Goal: Task Accomplishment & Management: Complete application form

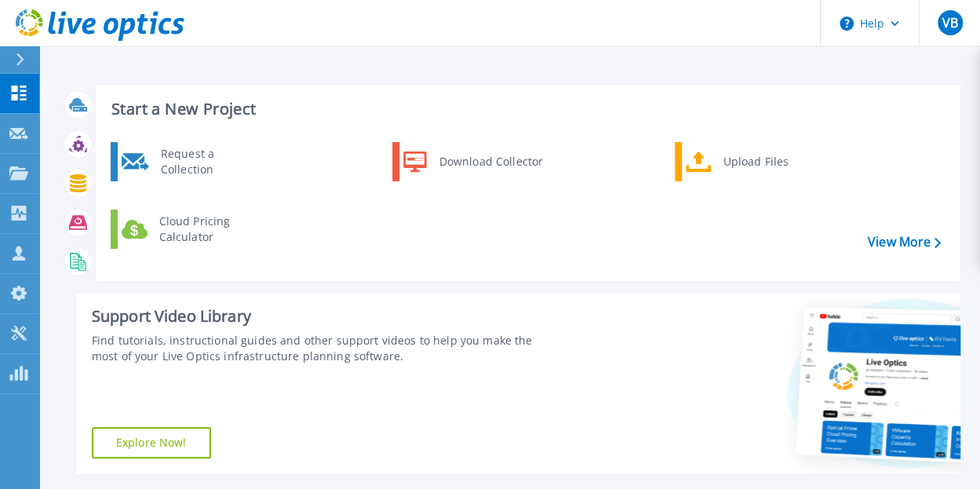
scroll to position [427, 0]
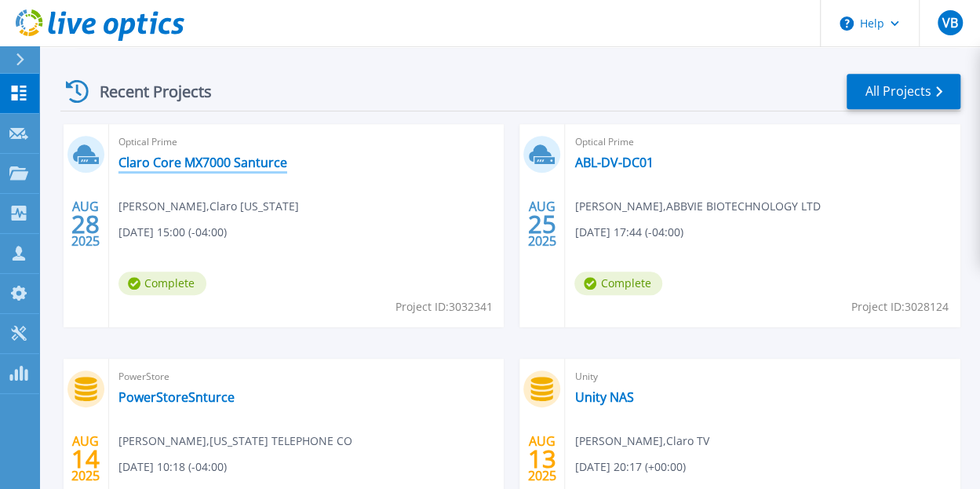
click at [170, 155] on link "Claro Core MX7000 Santurce" at bounding box center [203, 163] width 169 height 16
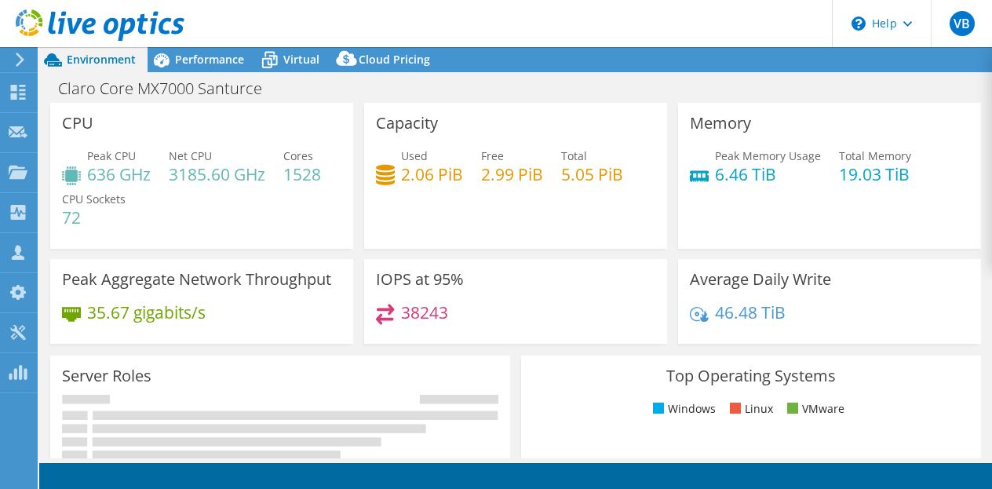
select select "USD"
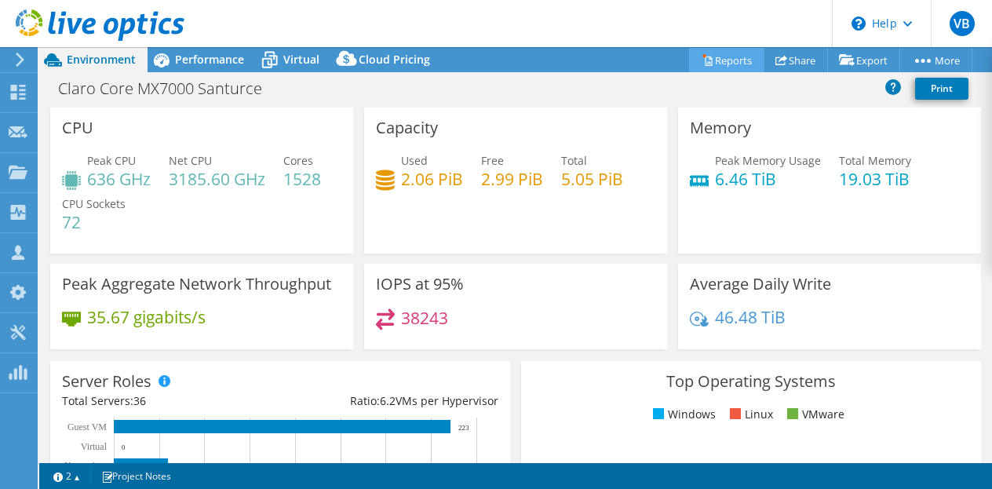
click at [718, 60] on link "Reports" at bounding box center [726, 60] width 75 height 24
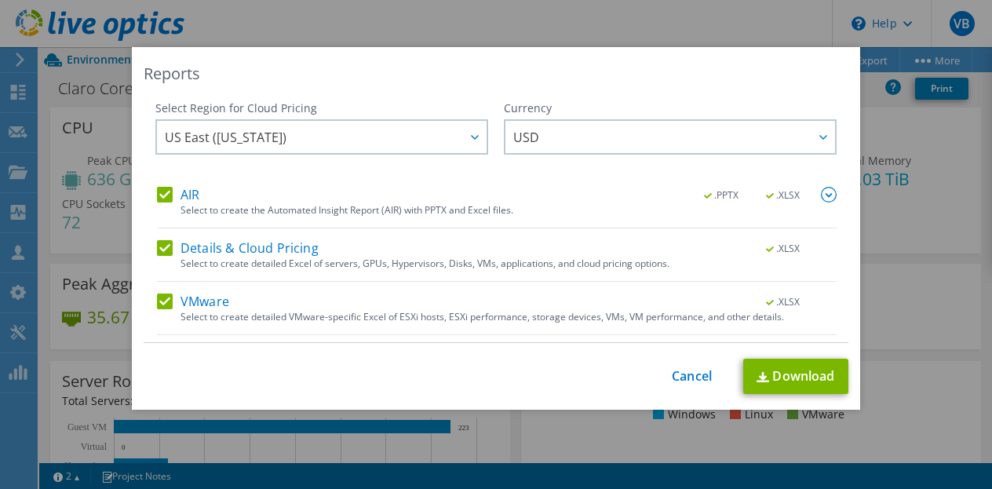
click at [159, 244] on label "Details & Cloud Pricing" at bounding box center [238, 248] width 162 height 16
click at [0, 0] on input "Details & Cloud Pricing" at bounding box center [0, 0] width 0 height 0
click at [158, 305] on label "VMware" at bounding box center [193, 302] width 72 height 16
click at [0, 0] on input "VMware" at bounding box center [0, 0] width 0 height 0
click at [821, 195] on img at bounding box center [829, 195] width 16 height 16
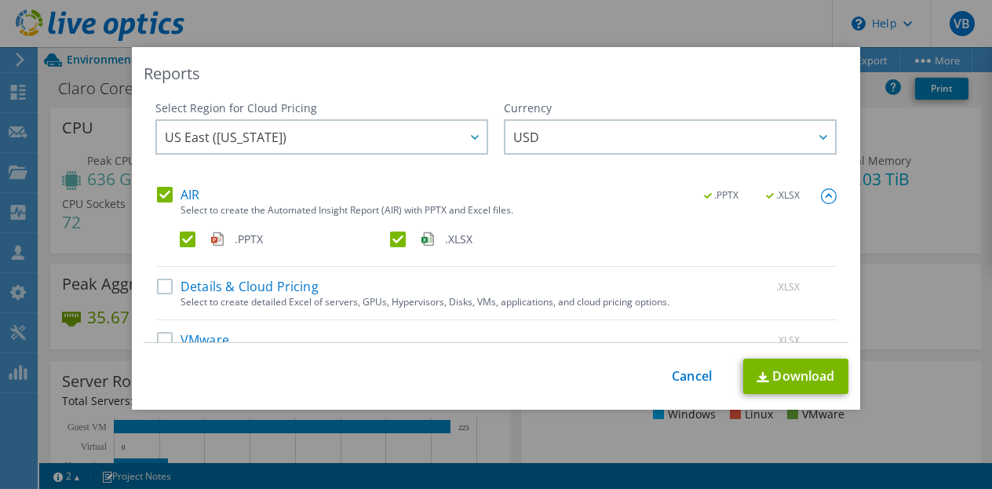
click at [390, 239] on label ".XLSX" at bounding box center [493, 240] width 207 height 16
click at [0, 0] on input ".XLSX" at bounding box center [0, 0] width 0 height 0
click at [802, 386] on link "Download" at bounding box center [795, 376] width 105 height 35
click at [684, 381] on link "Cancel" at bounding box center [692, 376] width 40 height 15
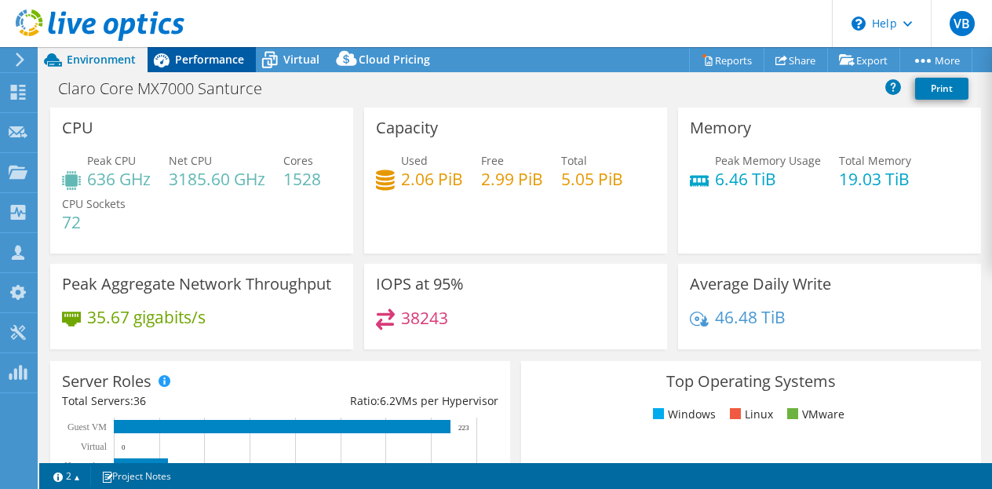
click at [206, 71] on div "Performance" at bounding box center [202, 59] width 108 height 25
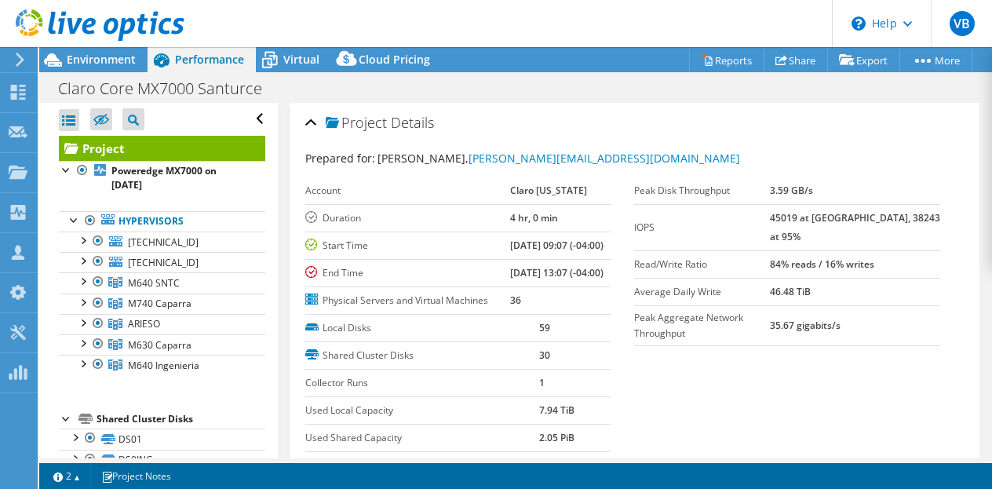
click at [94, 20] on use at bounding box center [100, 24] width 169 height 31
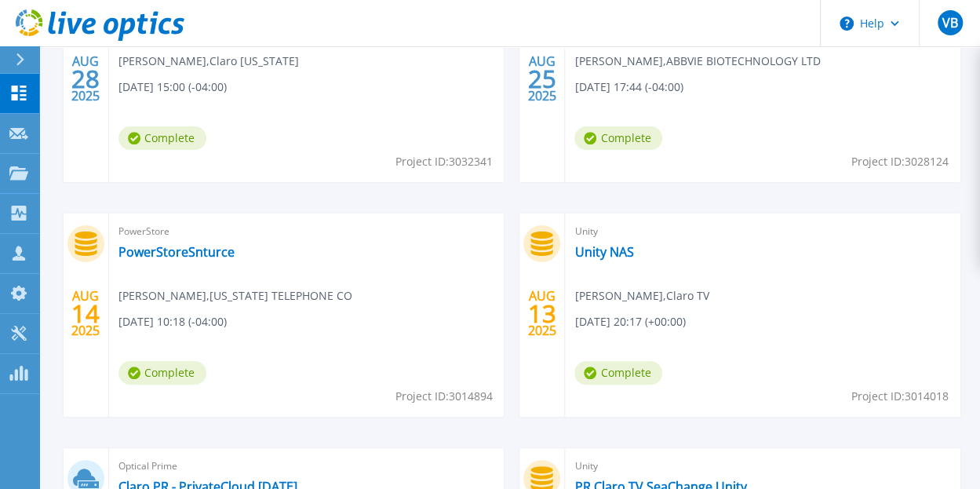
scroll to position [598, 0]
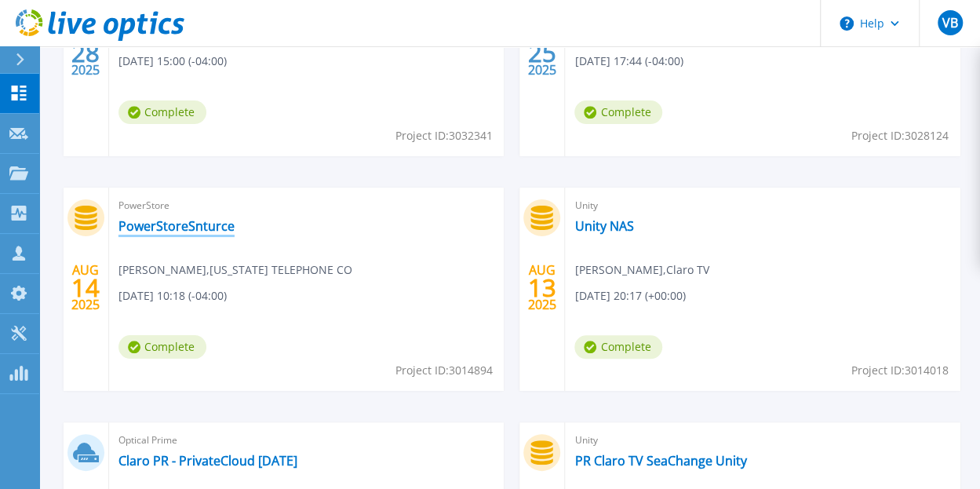
click at [173, 221] on link "PowerStoreSnturce" at bounding box center [177, 226] width 116 height 16
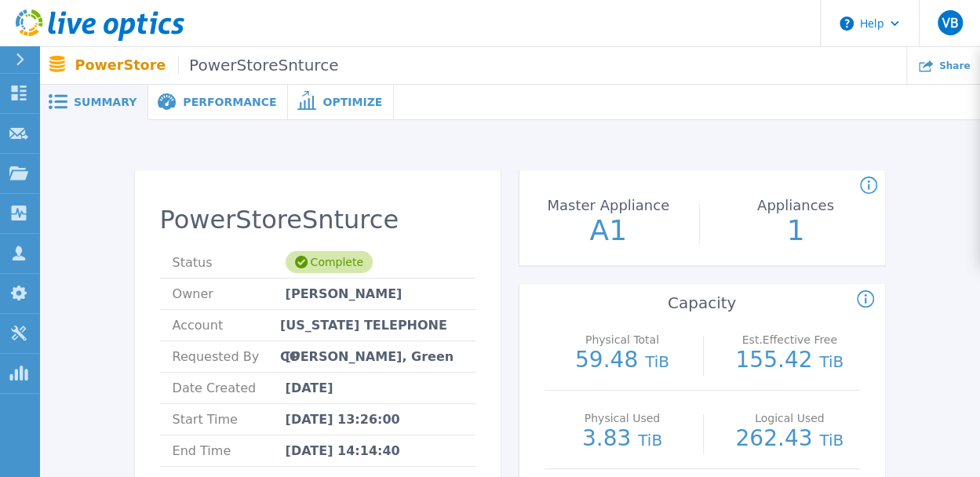
click at [225, 111] on div "Performance" at bounding box center [218, 102] width 140 height 35
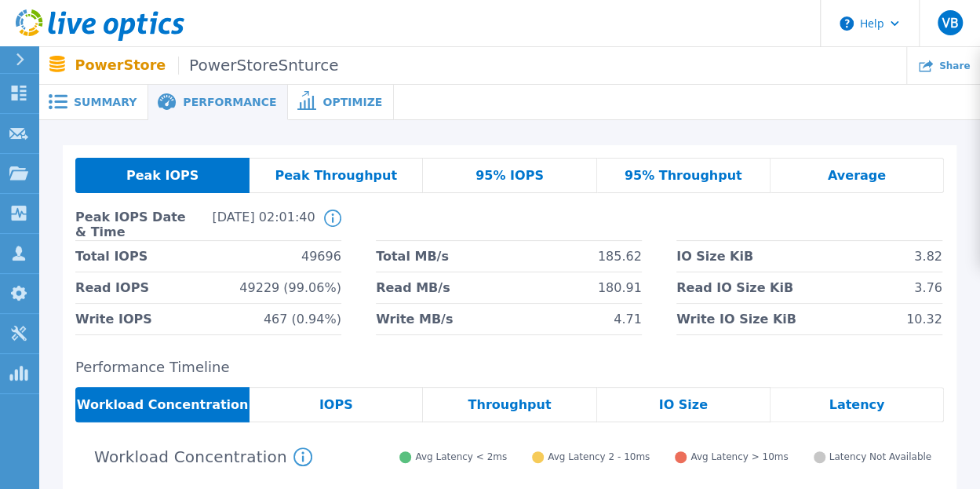
click at [323, 105] on span "Optimize" at bounding box center [353, 102] width 60 height 11
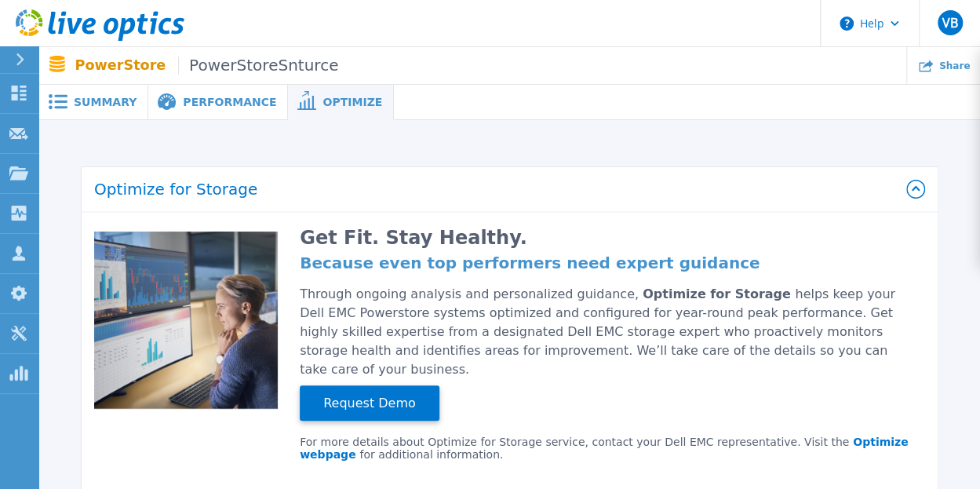
click at [31, 58] on div at bounding box center [26, 59] width 25 height 27
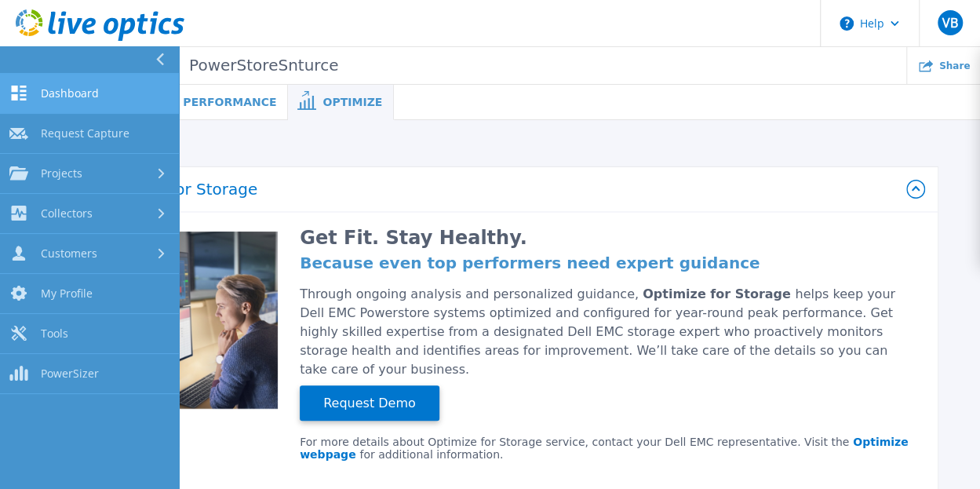
click at [55, 97] on span "Dashboard" at bounding box center [70, 93] width 58 height 14
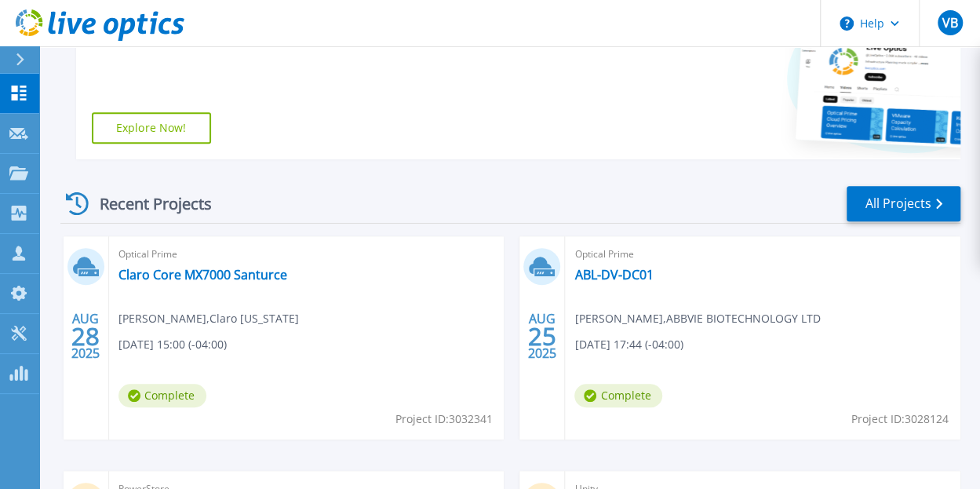
scroll to position [316, 0]
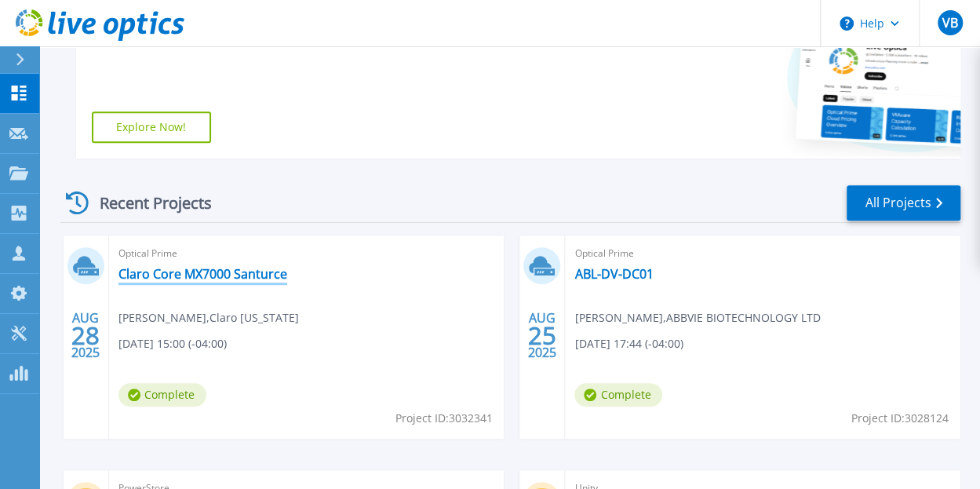
click at [206, 279] on link "Claro Core MX7000 Santurce" at bounding box center [203, 274] width 169 height 16
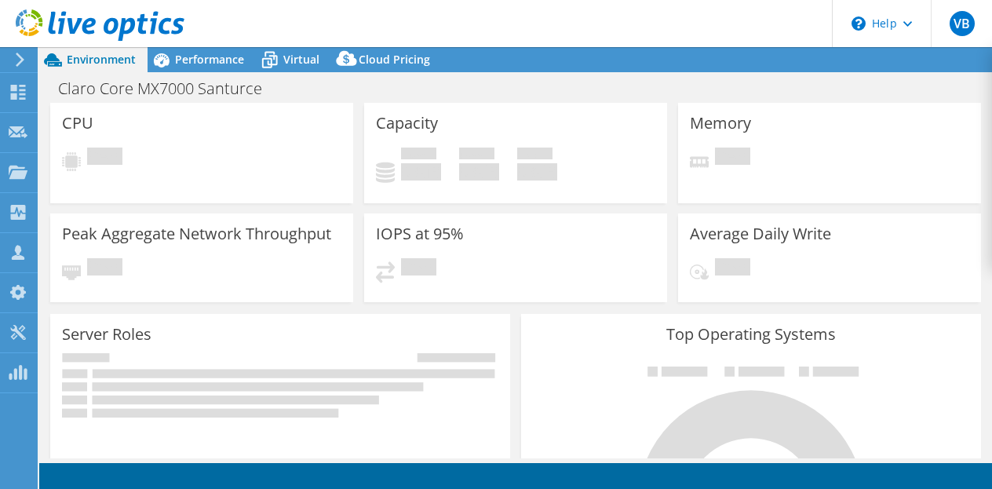
select select "USD"
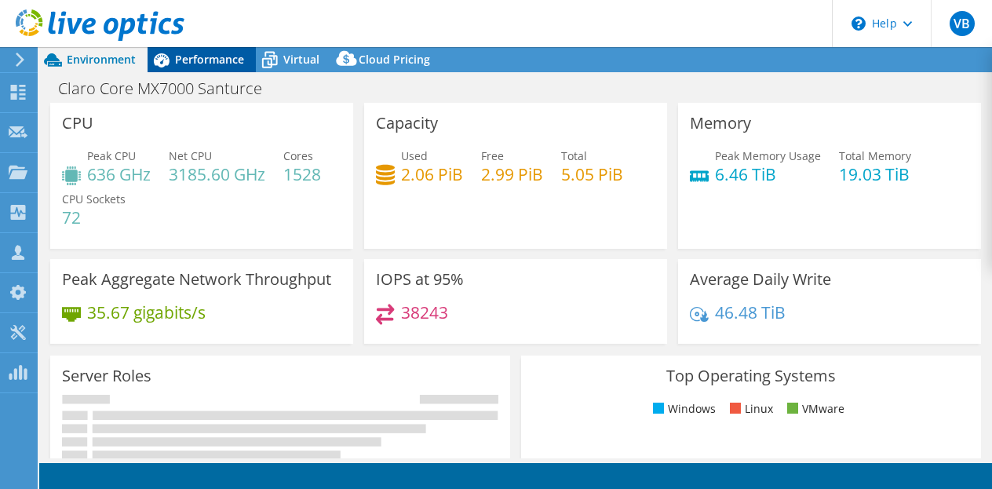
click at [198, 67] on span "Performance" at bounding box center [209, 59] width 69 height 15
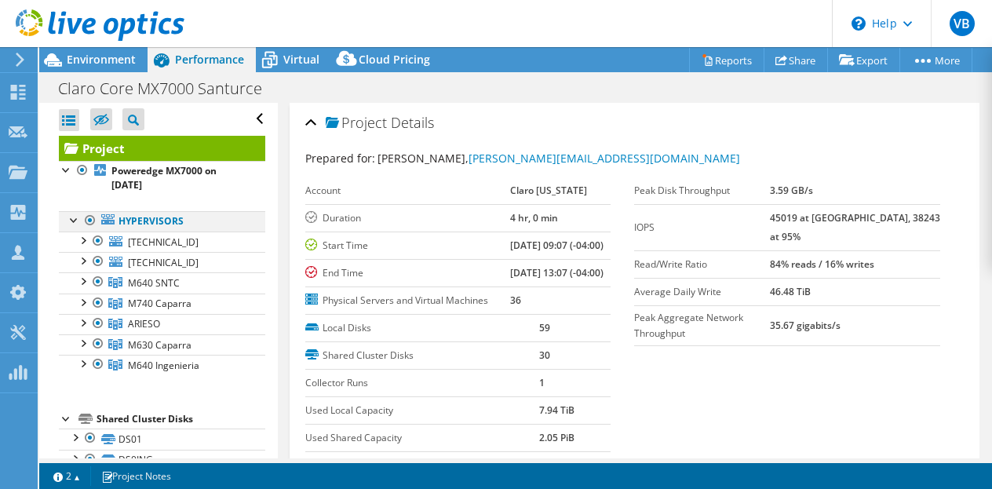
click at [94, 221] on div at bounding box center [90, 220] width 16 height 19
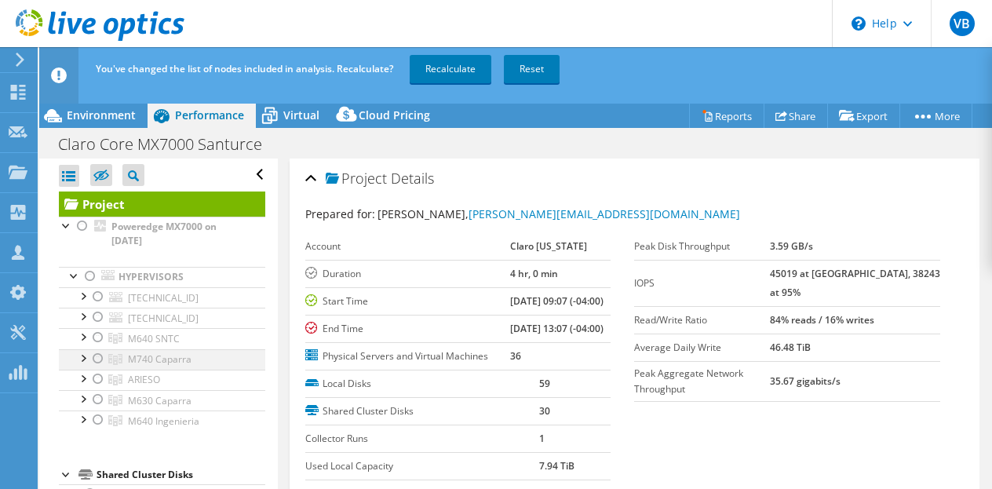
click at [97, 353] on div at bounding box center [98, 358] width 16 height 19
click at [98, 297] on div at bounding box center [98, 296] width 16 height 19
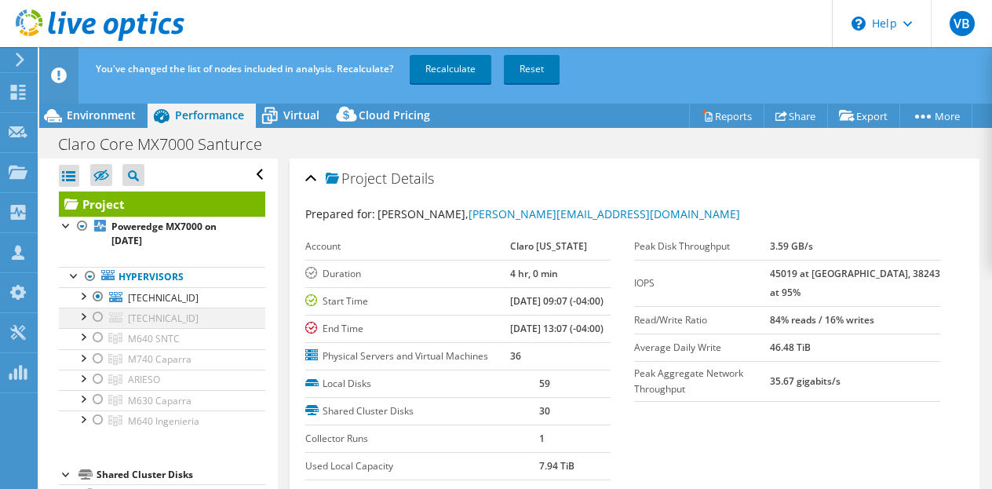
click at [98, 318] on div at bounding box center [98, 317] width 16 height 19
click at [100, 356] on div at bounding box center [98, 358] width 16 height 19
click at [459, 81] on link "Recalculate" at bounding box center [451, 69] width 82 height 28
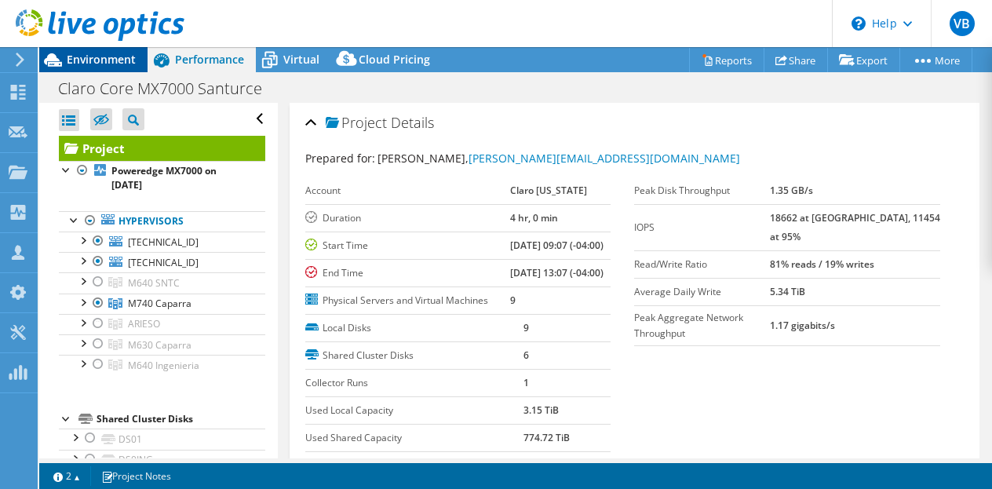
click at [96, 61] on span "Environment" at bounding box center [101, 59] width 69 height 15
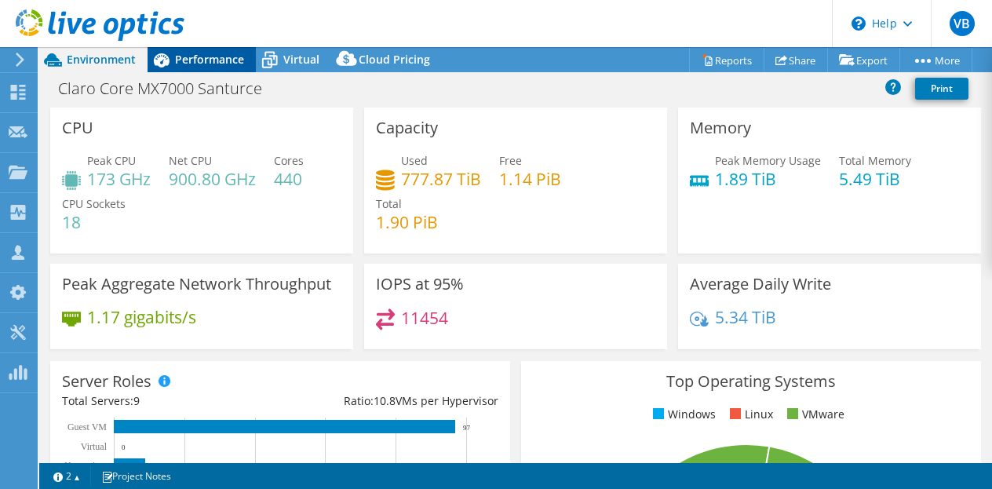
click at [224, 59] on span "Performance" at bounding box center [209, 59] width 69 height 15
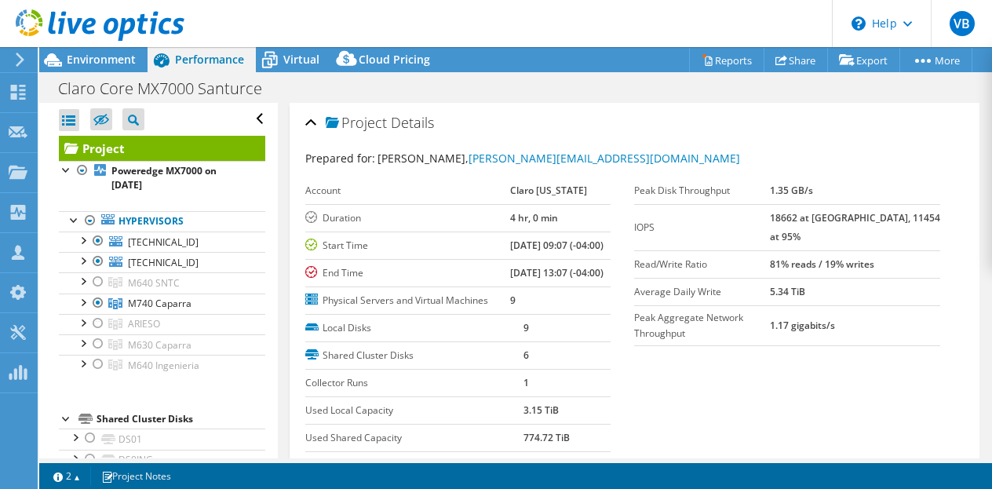
click at [330, 92] on div "Claro Core MX7000 Santurce Print" at bounding box center [515, 88] width 953 height 29
click at [97, 59] on span "Environment" at bounding box center [101, 59] width 69 height 15
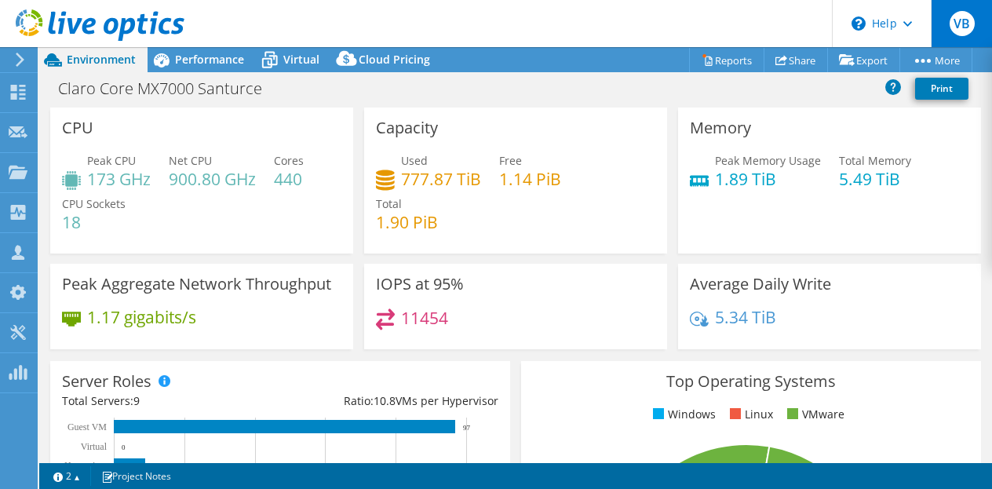
click at [961, 24] on span "VB" at bounding box center [962, 23] width 25 height 25
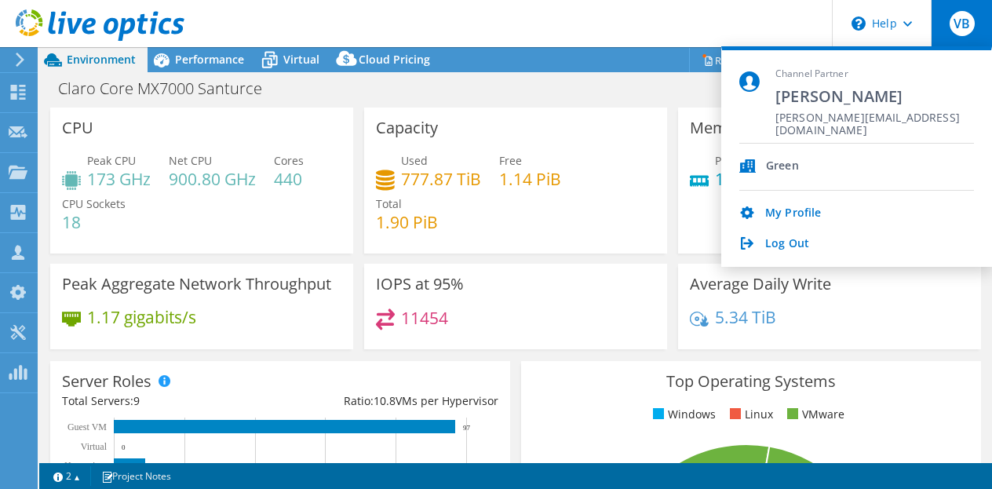
click at [582, 93] on div "Claro Core MX7000 Santurce Print" at bounding box center [515, 88] width 953 height 29
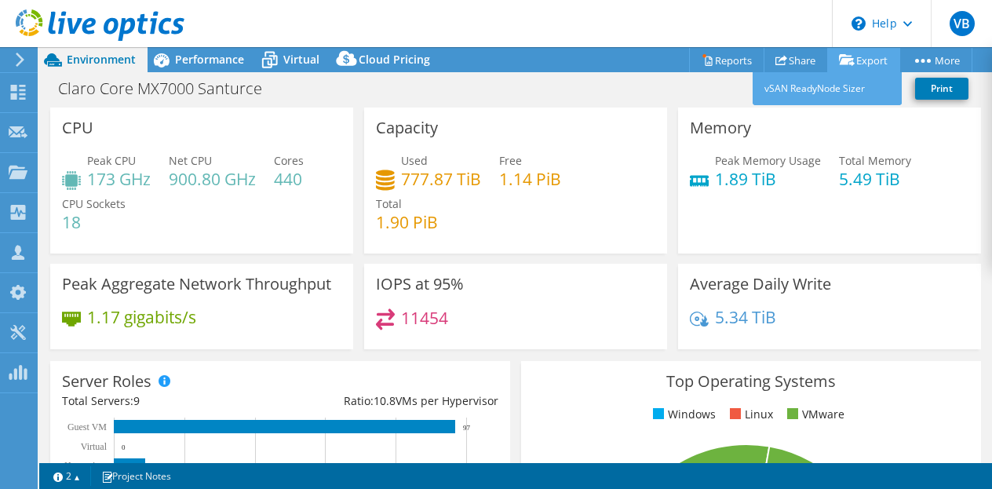
click at [848, 48] on link "Export" at bounding box center [863, 60] width 73 height 24
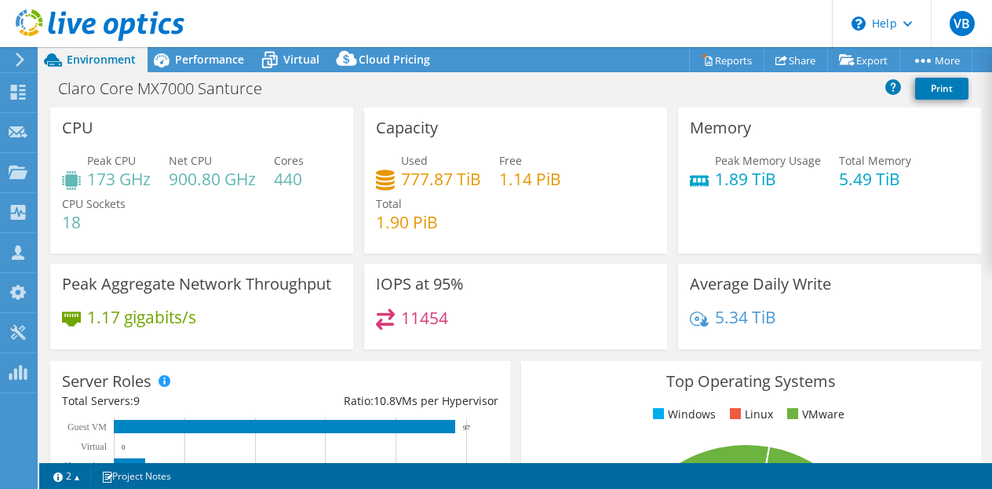
click at [121, 18] on icon at bounding box center [100, 25] width 169 height 32
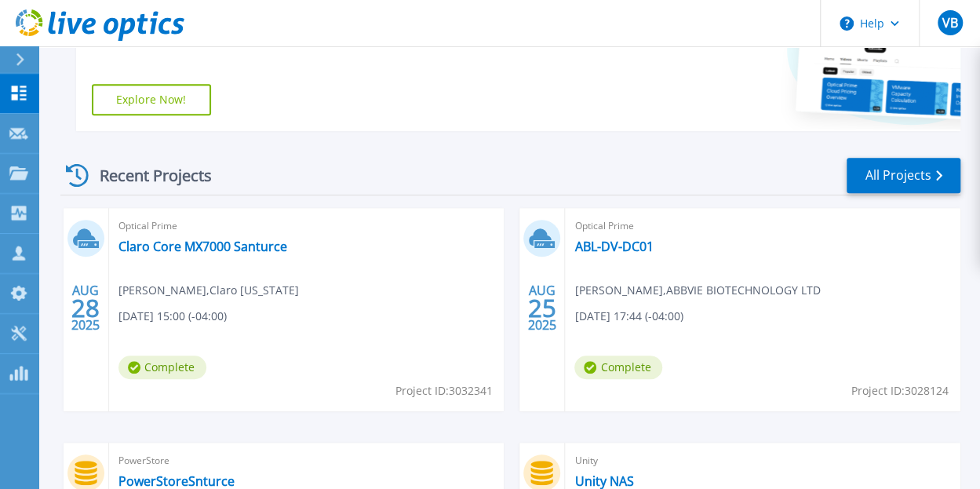
scroll to position [342, 0]
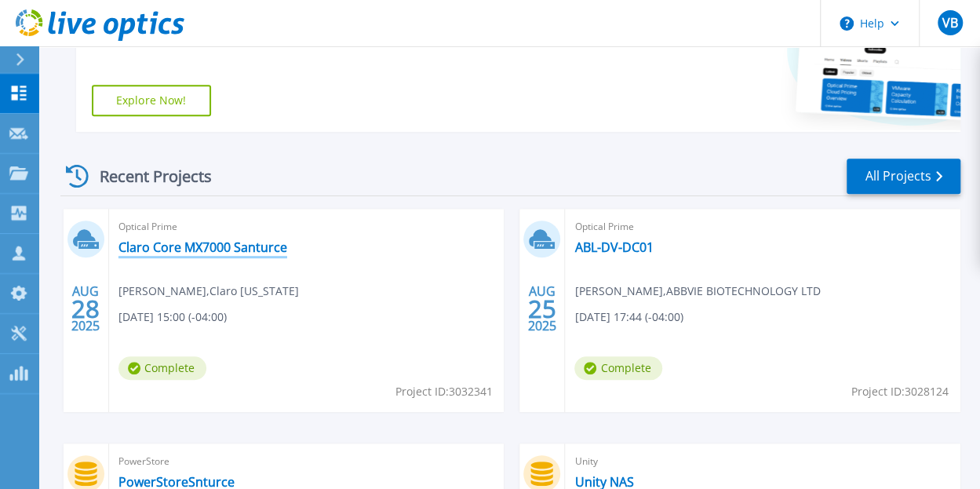
click at [275, 247] on link "Claro Core MX7000 Santurce" at bounding box center [203, 247] width 169 height 16
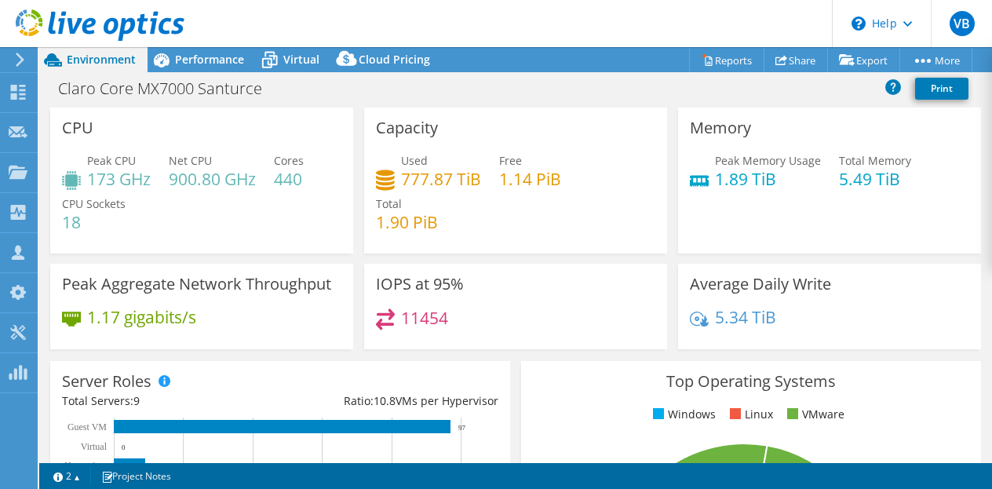
click at [80, 31] on icon at bounding box center [100, 25] width 169 height 32
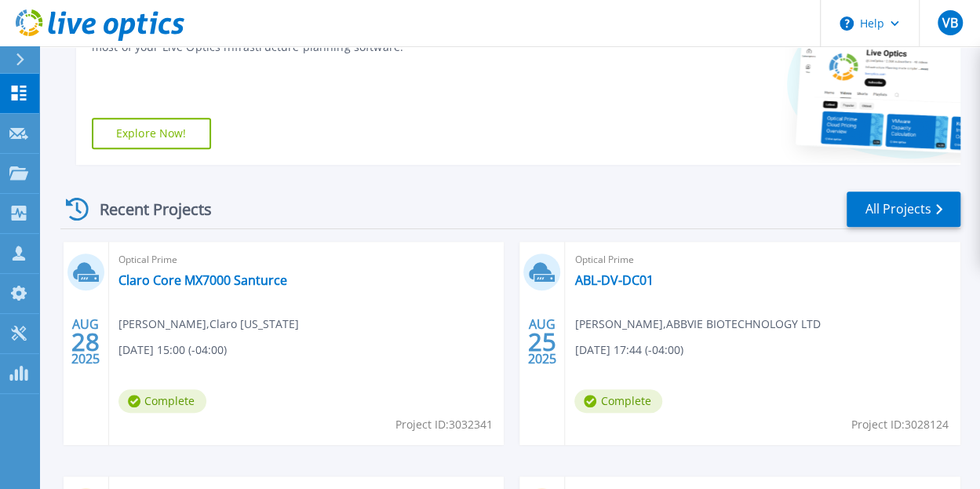
scroll to position [427, 0]
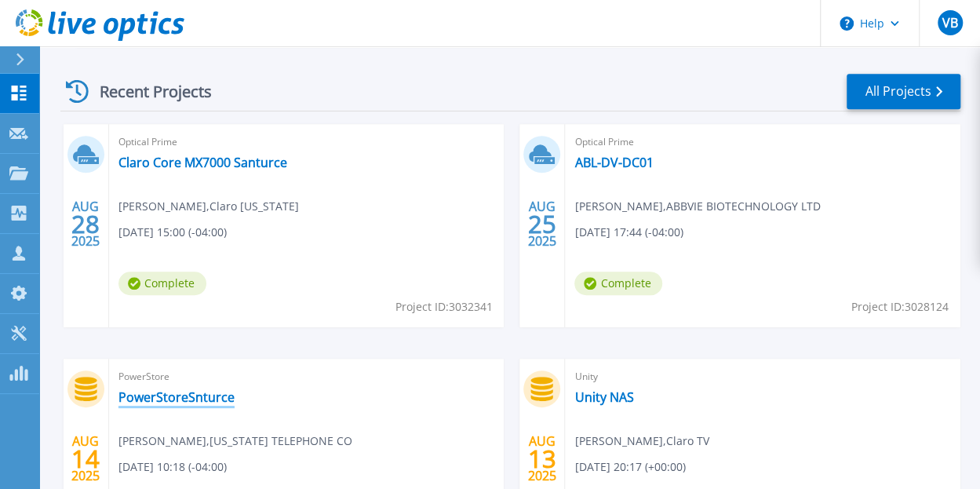
click at [208, 393] on link "PowerStoreSnturce" at bounding box center [177, 397] width 116 height 16
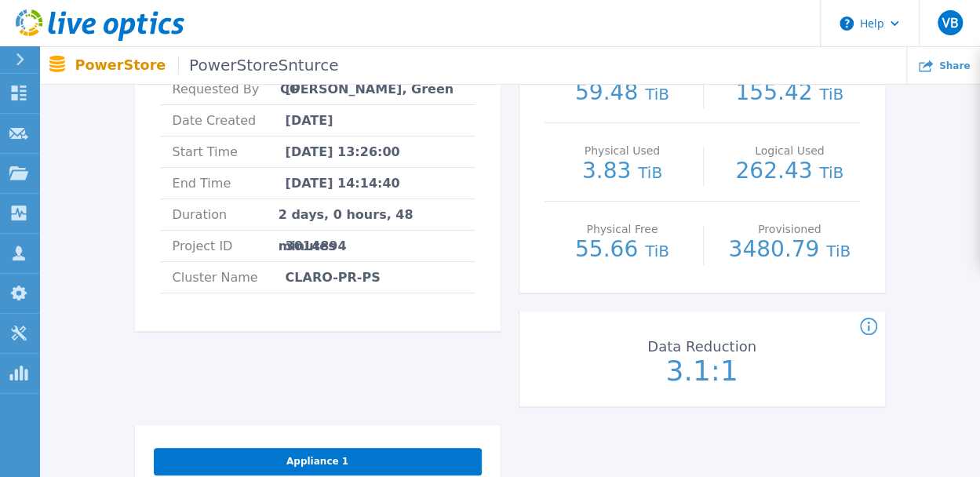
scroll to position [857, 0]
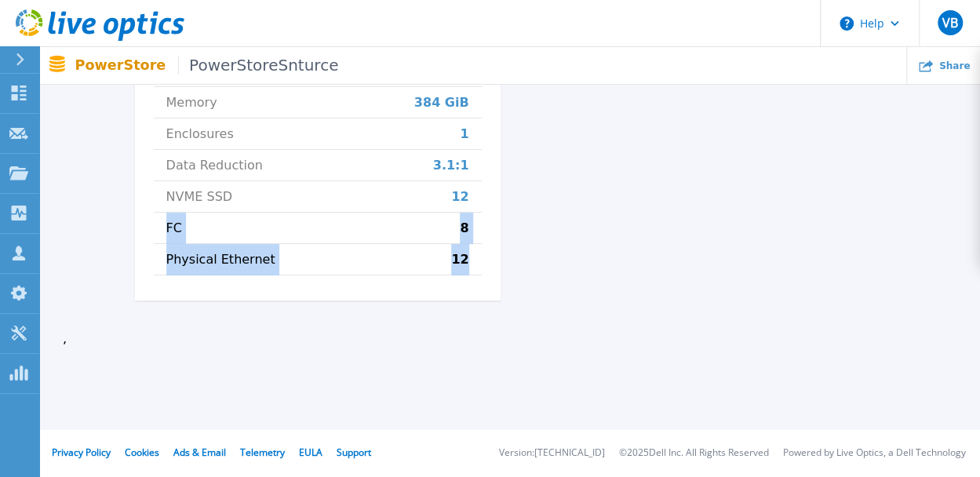
drag, startPoint x: 468, startPoint y: 258, endPoint x: 106, endPoint y: 213, distance: 364.7
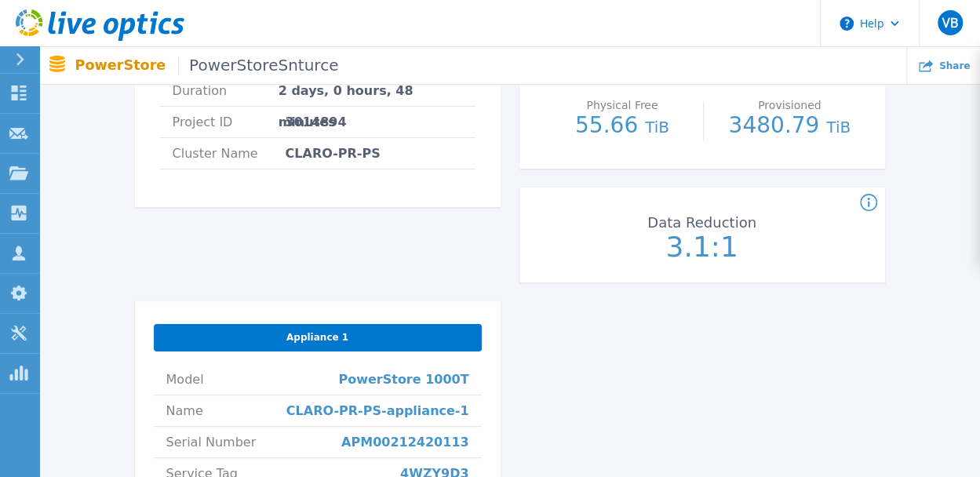
scroll to position [400, 0]
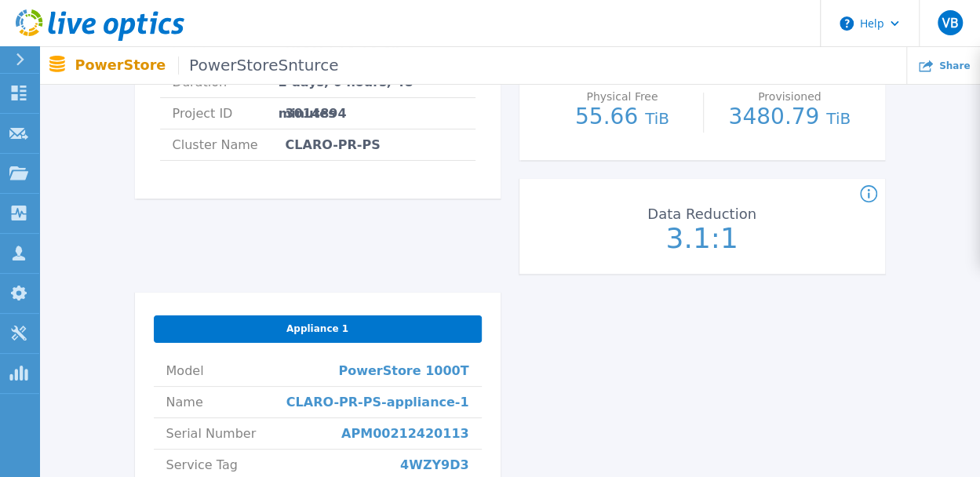
click at [763, 319] on div "PowerStoreSnturce Status Complete Owner [PERSON_NAME] Account [US_STATE] TELEPH…" at bounding box center [510, 273] width 750 height 1006
click at [870, 19] on button "Help" at bounding box center [870, 23] width 98 height 47
click at [23, 57] on icon at bounding box center [20, 59] width 9 height 13
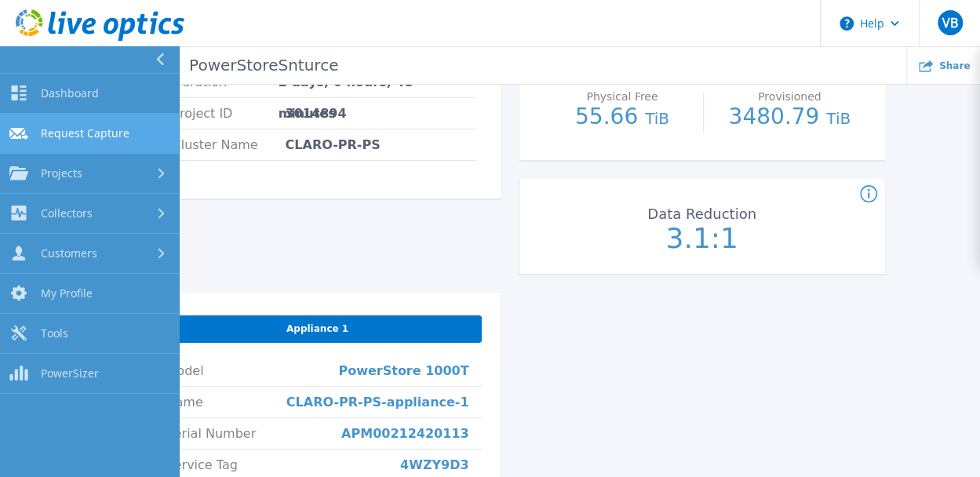
click at [78, 145] on link "Request Capture Request Capture" at bounding box center [89, 134] width 179 height 40
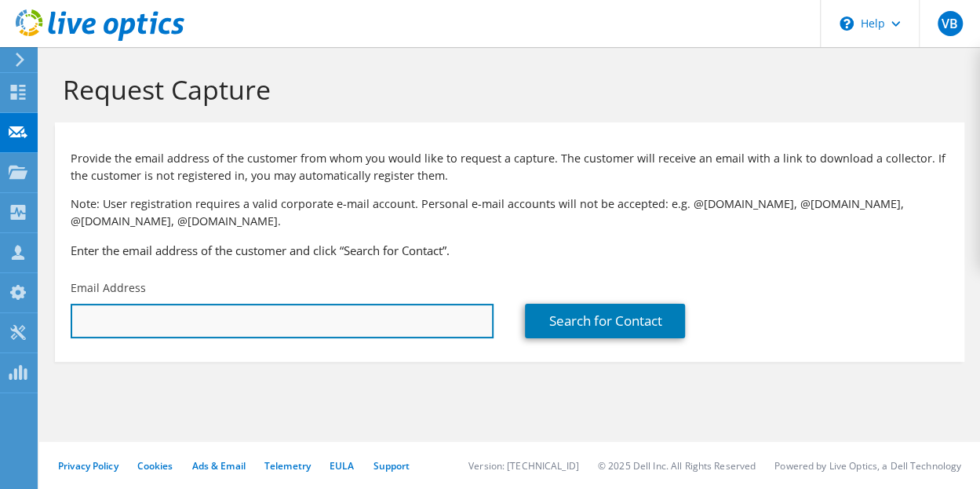
click at [220, 327] on input "text" at bounding box center [282, 321] width 423 height 35
type input "[PERSON_NAME][EMAIL_ADDRESS][PERSON_NAME][DOMAIN_NAME]"
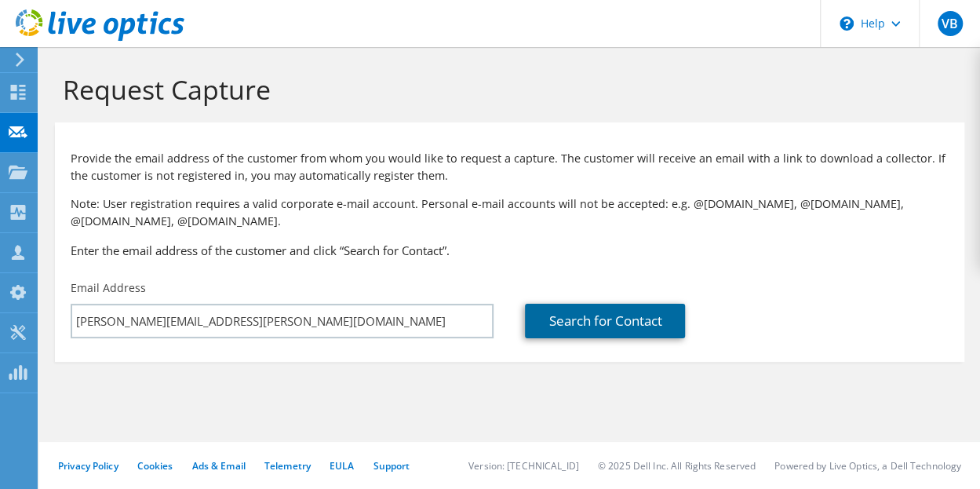
click at [650, 329] on link "Search for Contact" at bounding box center [605, 321] width 160 height 35
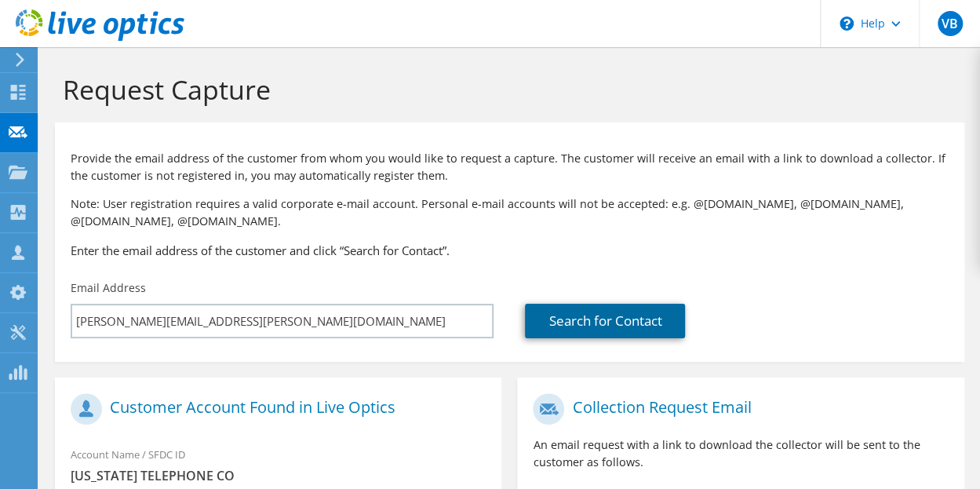
scroll to position [422, 0]
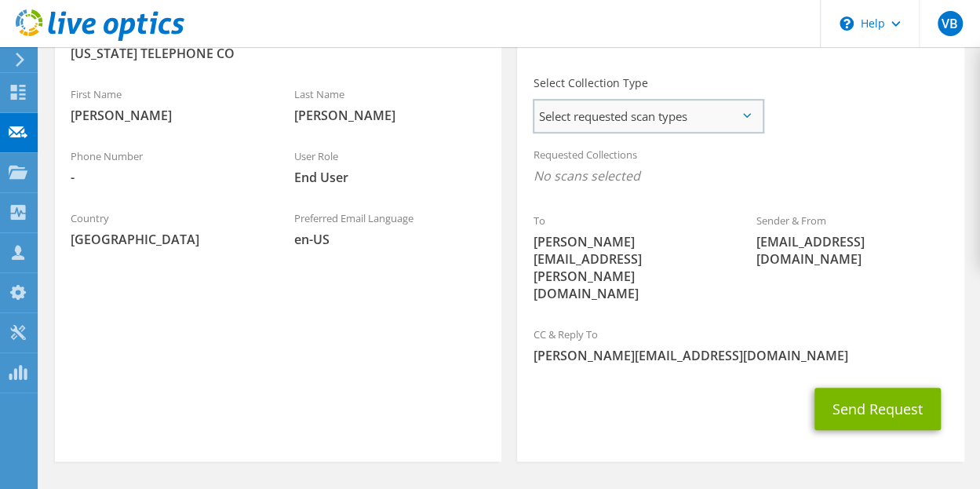
click at [752, 99] on div "Select requested scan types Server Virtualization Optical Prime AWS Nutanix SC" at bounding box center [648, 116] width 231 height 35
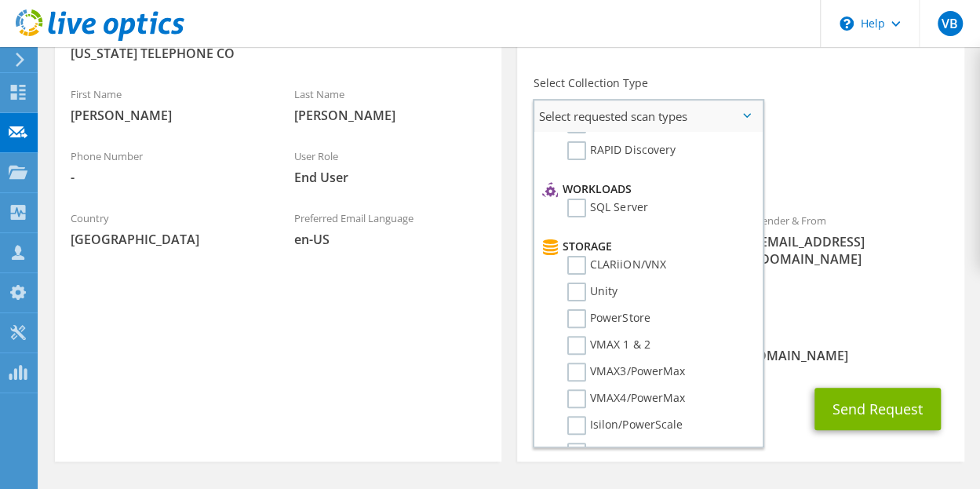
scroll to position [0, 0]
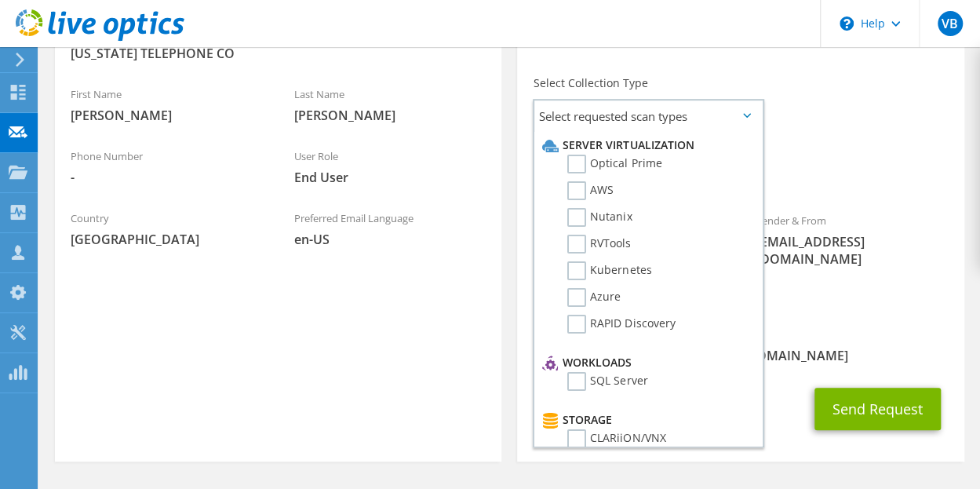
click at [918, 318] on div "CC & Reply To [PERSON_NAME][EMAIL_ADDRESS][DOMAIN_NAME]" at bounding box center [740, 345] width 447 height 54
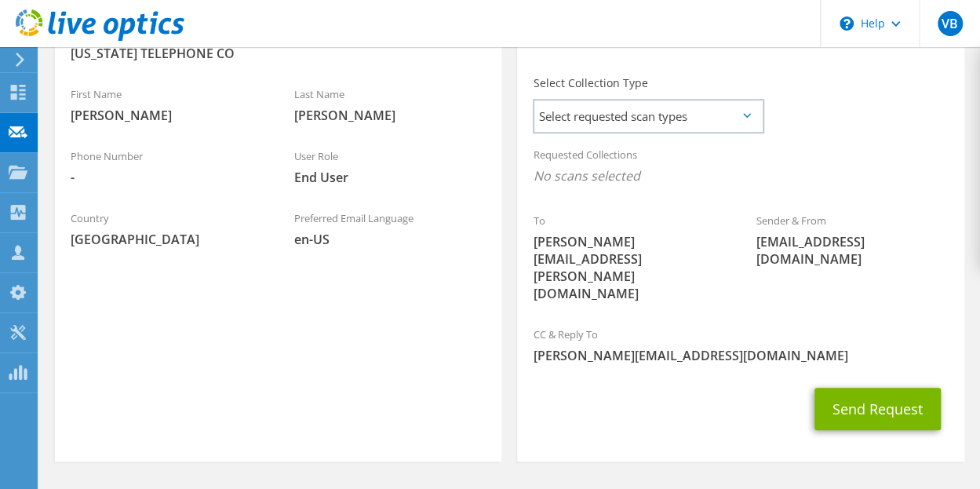
click at [746, 117] on icon at bounding box center [747, 115] width 8 height 5
click at [701, 126] on span "Select requested scan types" at bounding box center [647, 115] width 227 height 31
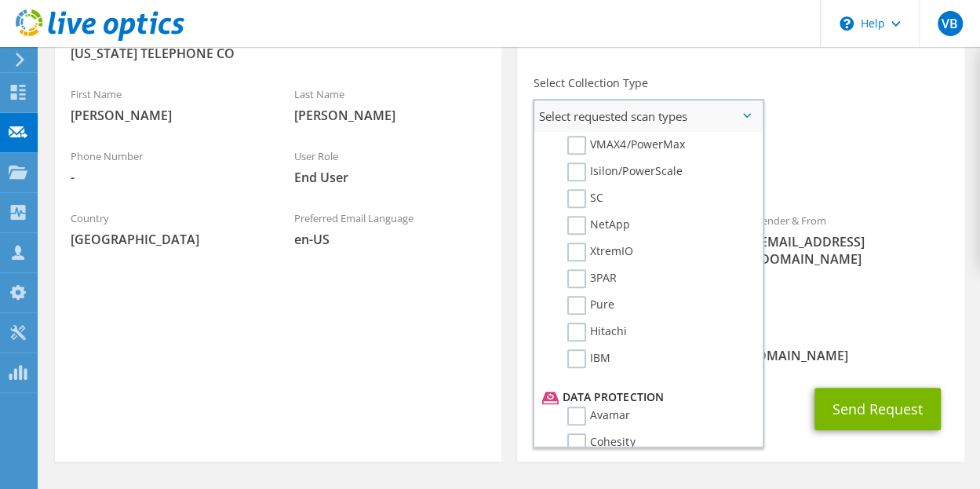
scroll to position [407, 0]
